Goal: Navigation & Orientation: Go to known website

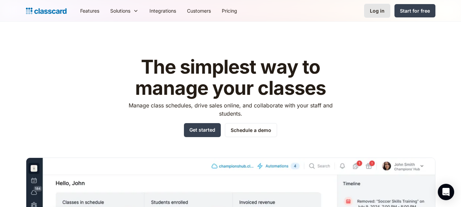
click at [375, 12] on div "Log in" at bounding box center [377, 10] width 15 height 7
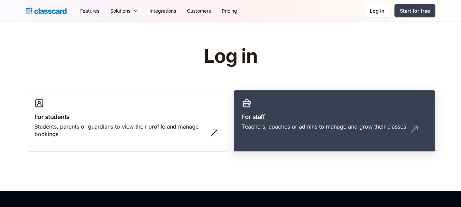
click at [345, 107] on link "For staff Teachers, coaches or admins to manage and grow their classes" at bounding box center [334, 121] width 202 height 62
